Goal: Task Accomplishment & Management: Complete application form

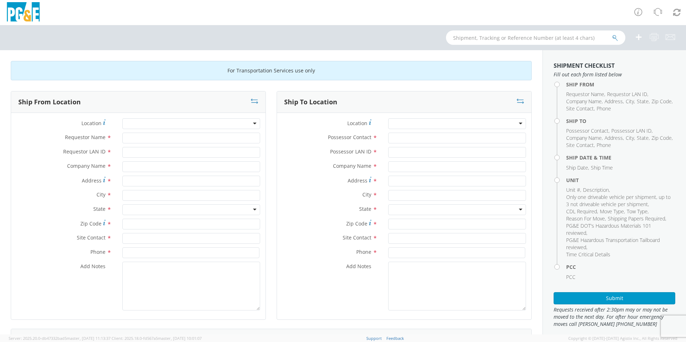
click at [251, 125] on div at bounding box center [191, 123] width 138 height 11
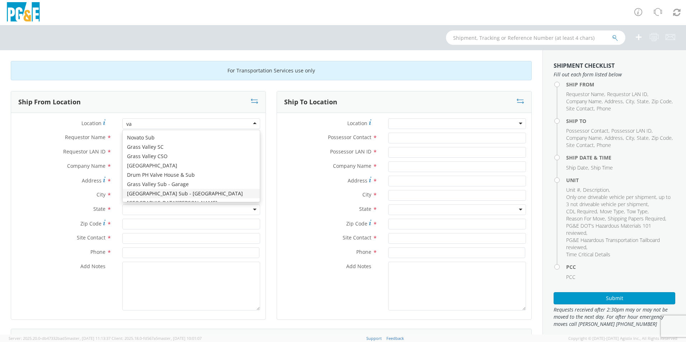
type input "v"
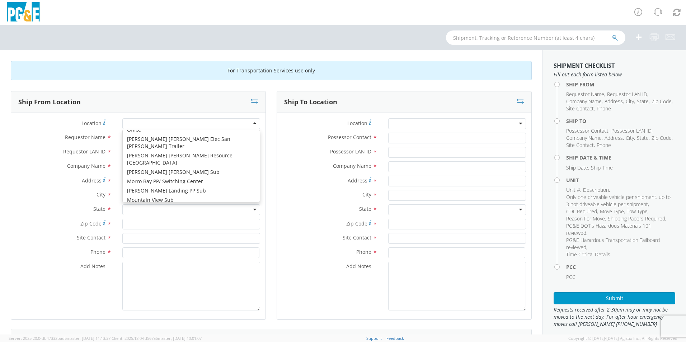
click at [42, 133] on label "Requestor Name *" at bounding box center [64, 137] width 106 height 9
click at [122, 133] on input "Requestor Name *" at bounding box center [191, 138] width 138 height 11
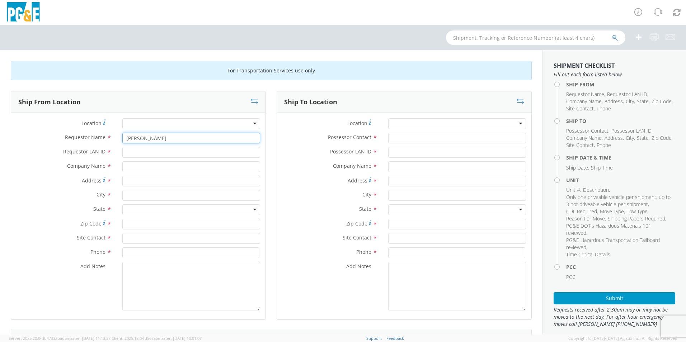
type input "[PERSON_NAME]"
type input "AOBR"
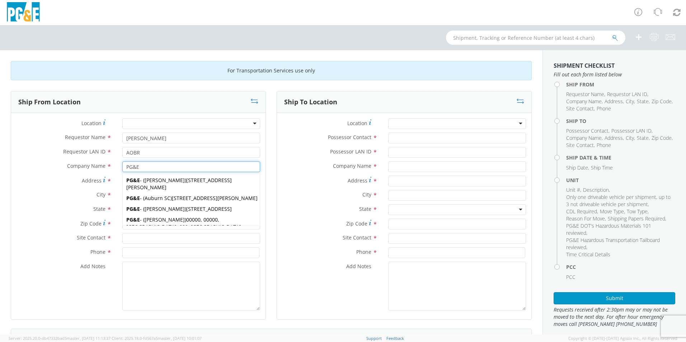
type input "PG&E"
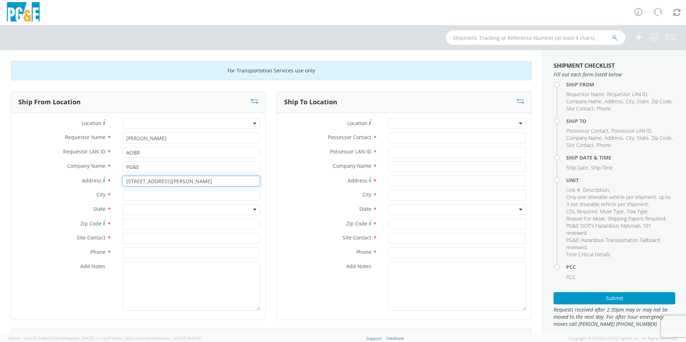
type input "[STREET_ADDRESS][PERSON_NAME]"
drag, startPoint x: 136, startPoint y: 196, endPoint x: 132, endPoint y: 193, distance: 4.7
click at [136, 196] on input "text" at bounding box center [191, 195] width 138 height 11
type input "VALLEJO"
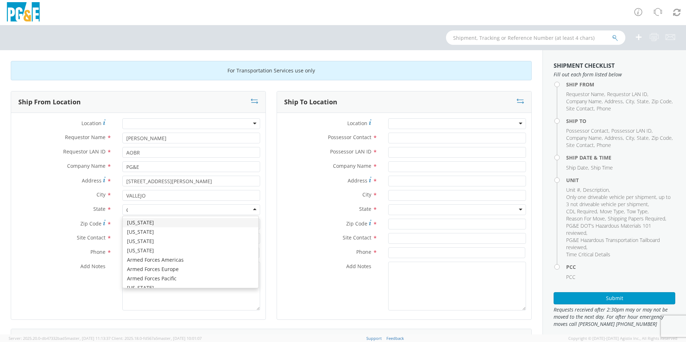
type input "CA"
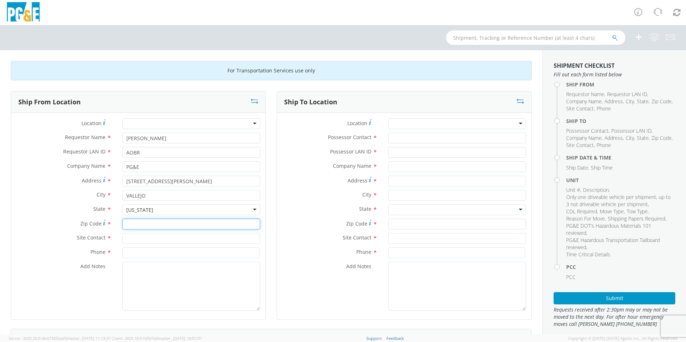
click at [134, 225] on input "Zip Code *" at bounding box center [191, 224] width 138 height 11
type input "94590"
click at [132, 238] on input "text" at bounding box center [191, 238] width 138 height 11
type input "[PERSON_NAME]"
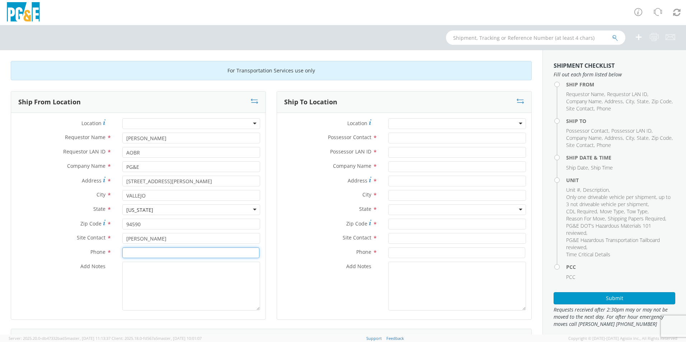
click at [170, 255] on input at bounding box center [190, 253] width 137 height 11
type input "[PHONE_NUMBER]"
click at [451, 125] on div at bounding box center [457, 123] width 138 height 11
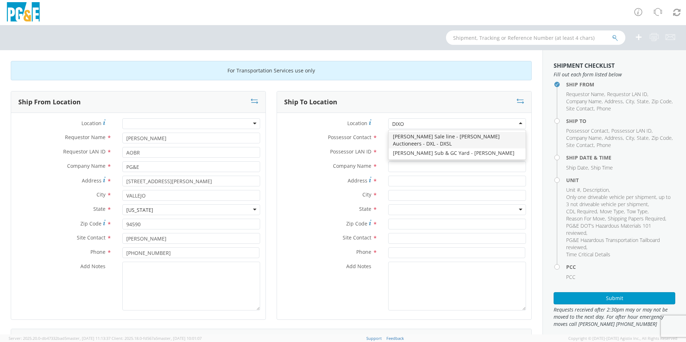
type input "[PERSON_NAME]"
type input "PG&E"
type input "[STREET_ADDRESS][PERSON_NAME]"
type input "[PERSON_NAME]"
type input "95620"
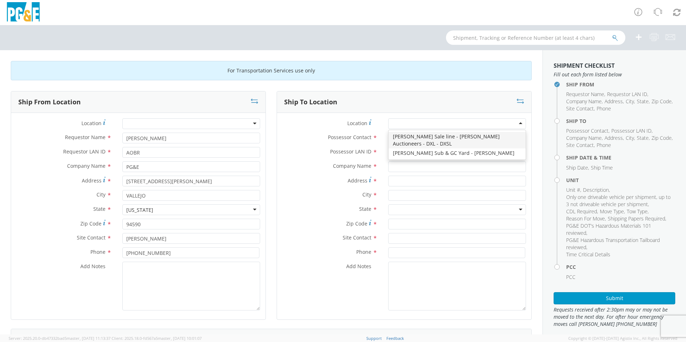
type input "[PHONE_NUMBER]"
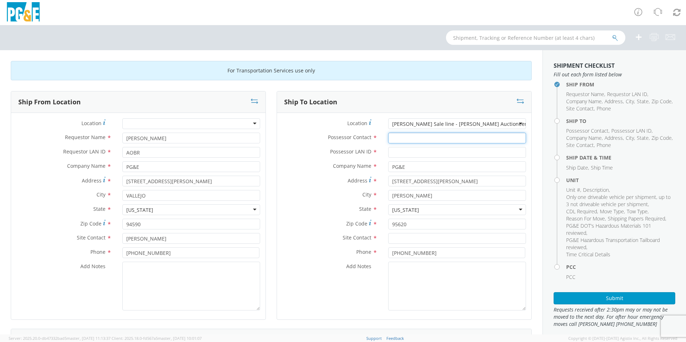
click at [425, 140] on input "Possessor Contact *" at bounding box center [457, 138] width 138 height 11
click at [418, 138] on input "AOBR" at bounding box center [457, 138] width 138 height 11
type input "A"
type input "[PERSON_NAME]"
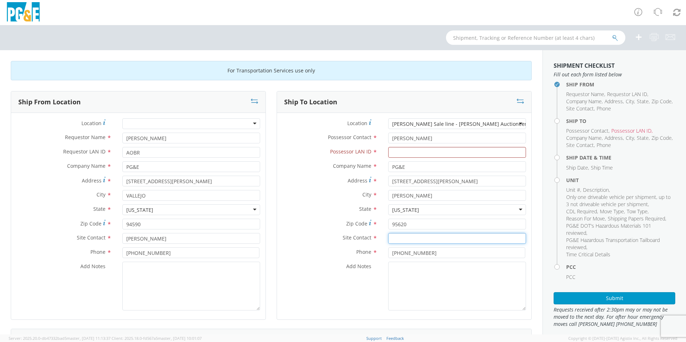
click at [419, 238] on input "text" at bounding box center [457, 238] width 138 height 11
type input "[PERSON_NAME]"
click at [423, 255] on input "[PHONE_NUMBER]" at bounding box center [456, 253] width 137 height 11
type input "[PHONE_NUMBER]"
click at [410, 151] on input "Possessor LAN ID *" at bounding box center [457, 152] width 138 height 11
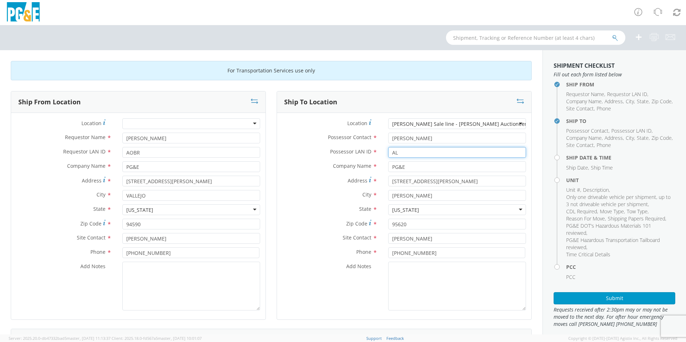
type input "A"
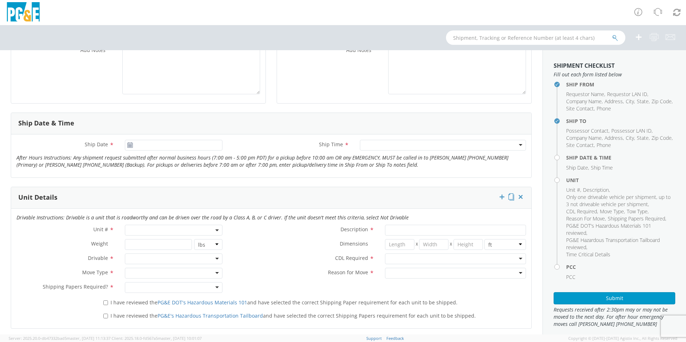
scroll to position [251, 0]
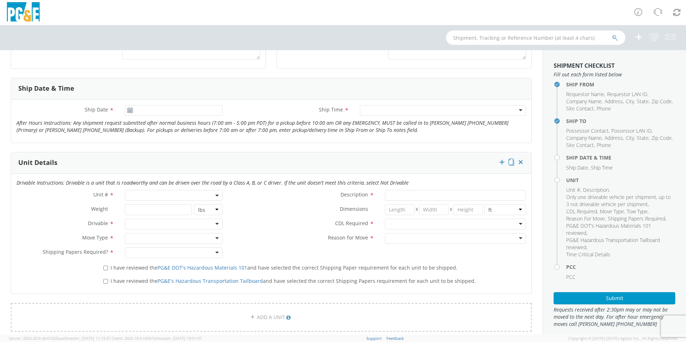
type input "AOBR"
click at [130, 112] on use at bounding box center [129, 110] width 5 height 5
click at [130, 110] on icon at bounding box center [130, 111] width 6 height 6
click at [144, 111] on input "[DATE]" at bounding box center [174, 110] width 98 height 11
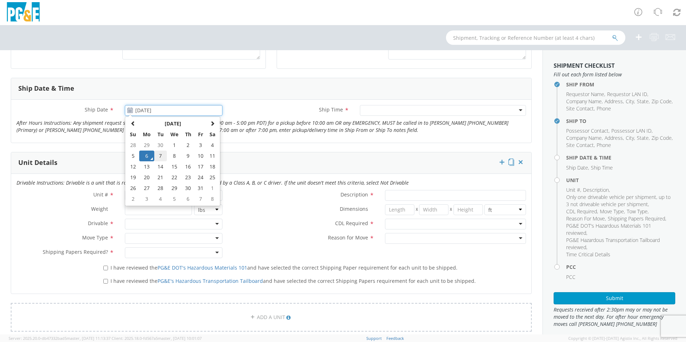
click at [160, 158] on td "7" at bounding box center [160, 156] width 13 height 11
type input "[DATE]"
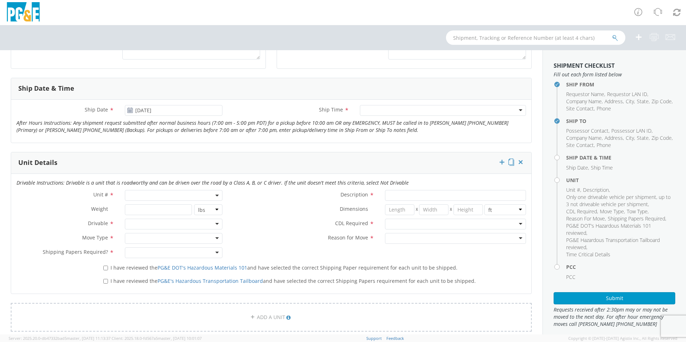
click at [514, 112] on div at bounding box center [443, 110] width 166 height 11
click at [217, 197] on span at bounding box center [217, 195] width 1 height 11
click at [142, 209] on input "search" at bounding box center [173, 207] width 93 height 11
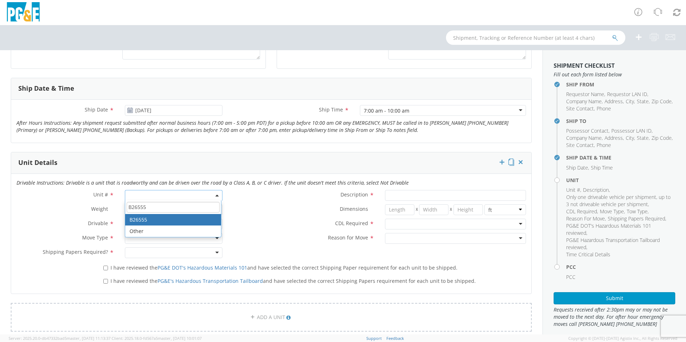
type input "B26555"
type input "TRUCK; FIELD MECHANIC 16-19.5K 4X4"
type input "19500"
select select "B26555"
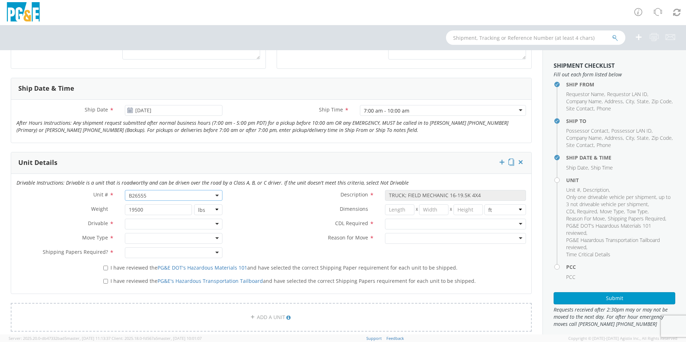
click at [198, 225] on div at bounding box center [174, 224] width 98 height 11
click at [166, 240] on div at bounding box center [174, 238] width 98 height 11
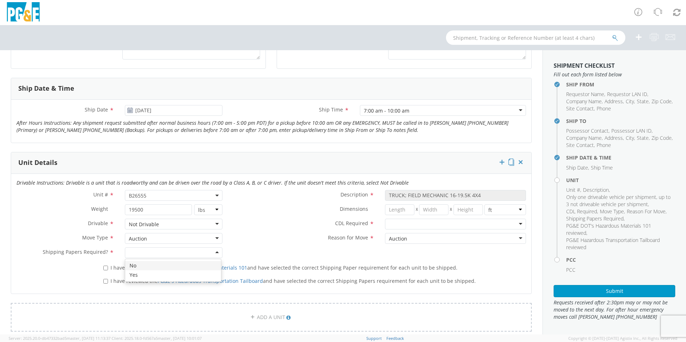
click at [161, 252] on div at bounding box center [174, 253] width 98 height 11
click at [516, 224] on div at bounding box center [455, 224] width 141 height 11
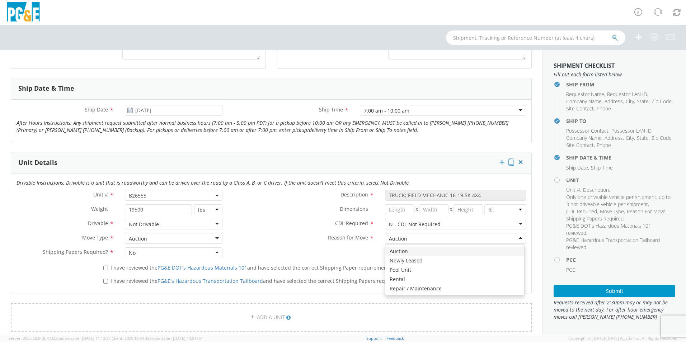
click at [462, 238] on div "Auction" at bounding box center [455, 238] width 141 height 11
click at [397, 253] on div "Unit # * B26555 B26555 Description * TRUCK; FIELD MECHANIC 16-19.5K 4X4 Weight …" at bounding box center [271, 226] width 520 height 72
click at [104, 268] on input "I have reviewed the PG&E DOT's Hazardous Materials 101 and have selected the co…" at bounding box center [105, 268] width 5 height 5
checkbox input "true"
click at [105, 282] on input "I have reviewed the PG&E's Hazardous Transportation Tailboard and have selected…" at bounding box center [105, 281] width 5 height 5
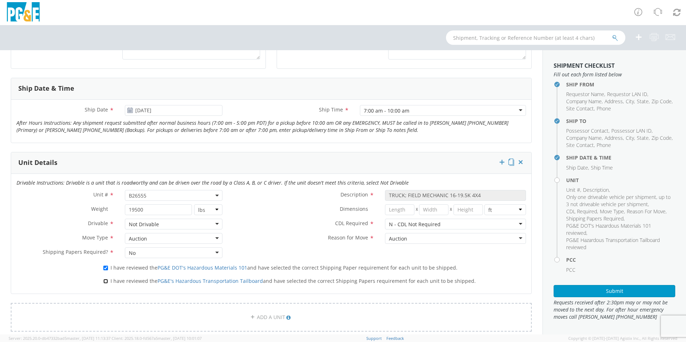
checkbox input "true"
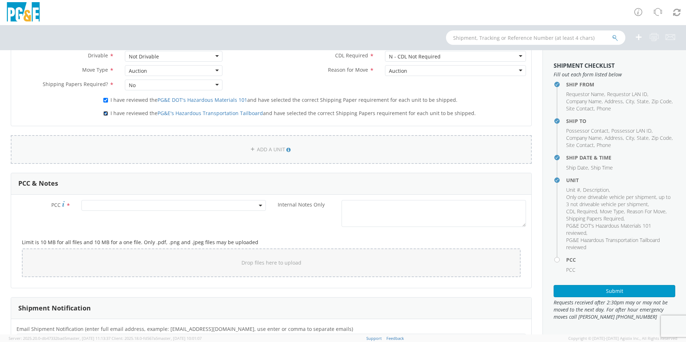
scroll to position [431, 0]
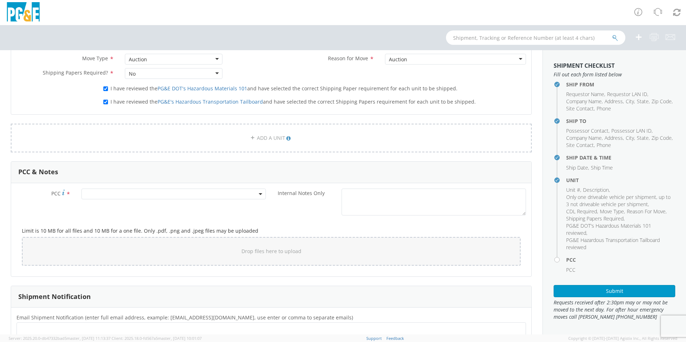
click at [121, 191] on span at bounding box center [173, 194] width 184 height 11
click at [110, 208] on input "number" at bounding box center [172, 206] width 179 height 11
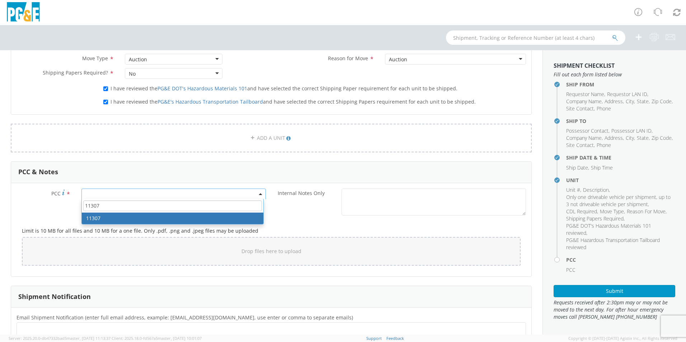
type input "11307"
select select "11307"
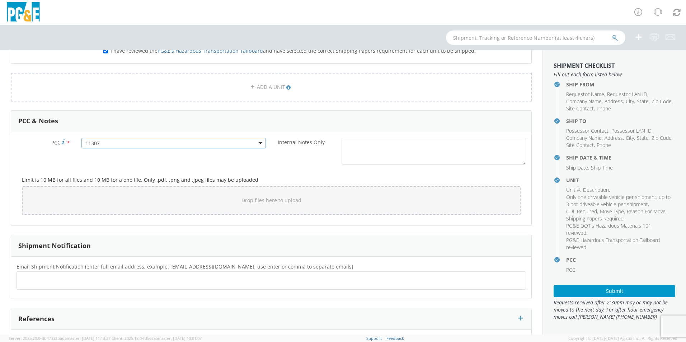
scroll to position [526, 0]
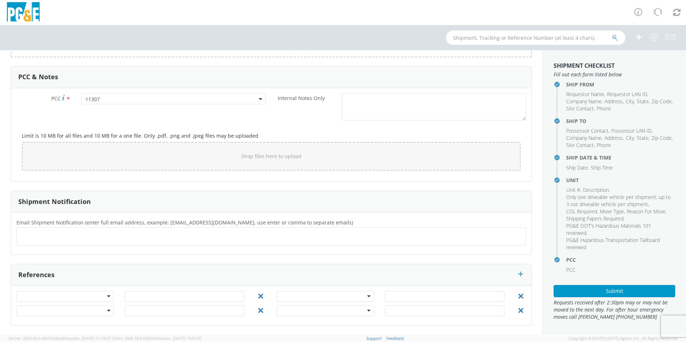
click at [150, 235] on ul at bounding box center [271, 237] width 503 height 12
type input "[EMAIL_ADDRESS][DOMAIN_NAME]"
click at [123, 237] on input "text" at bounding box center [147, 236] width 48 height 10
type input "[EMAIL_ADDRESS][DOMAIN_NAME]"
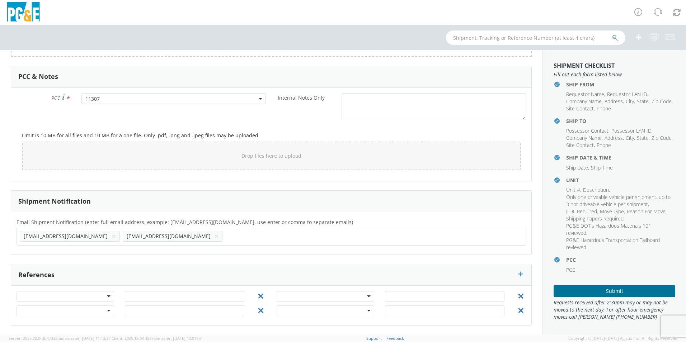
click at [578, 291] on button "Submit" at bounding box center [615, 291] width 122 height 12
